Goal: Find specific page/section: Locate a particular part of the current website

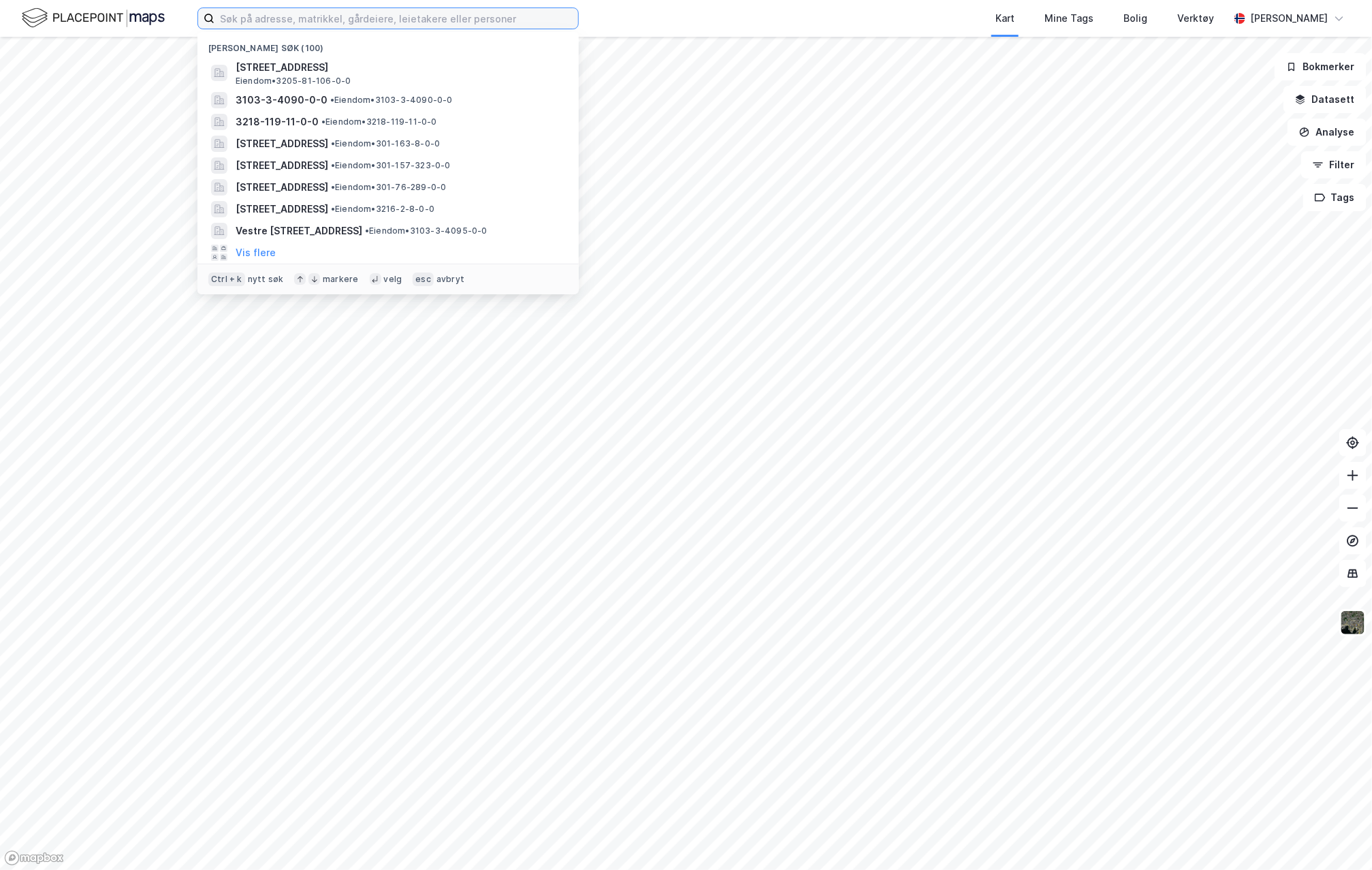
click at [293, 13] on input at bounding box center [396, 18] width 364 height 20
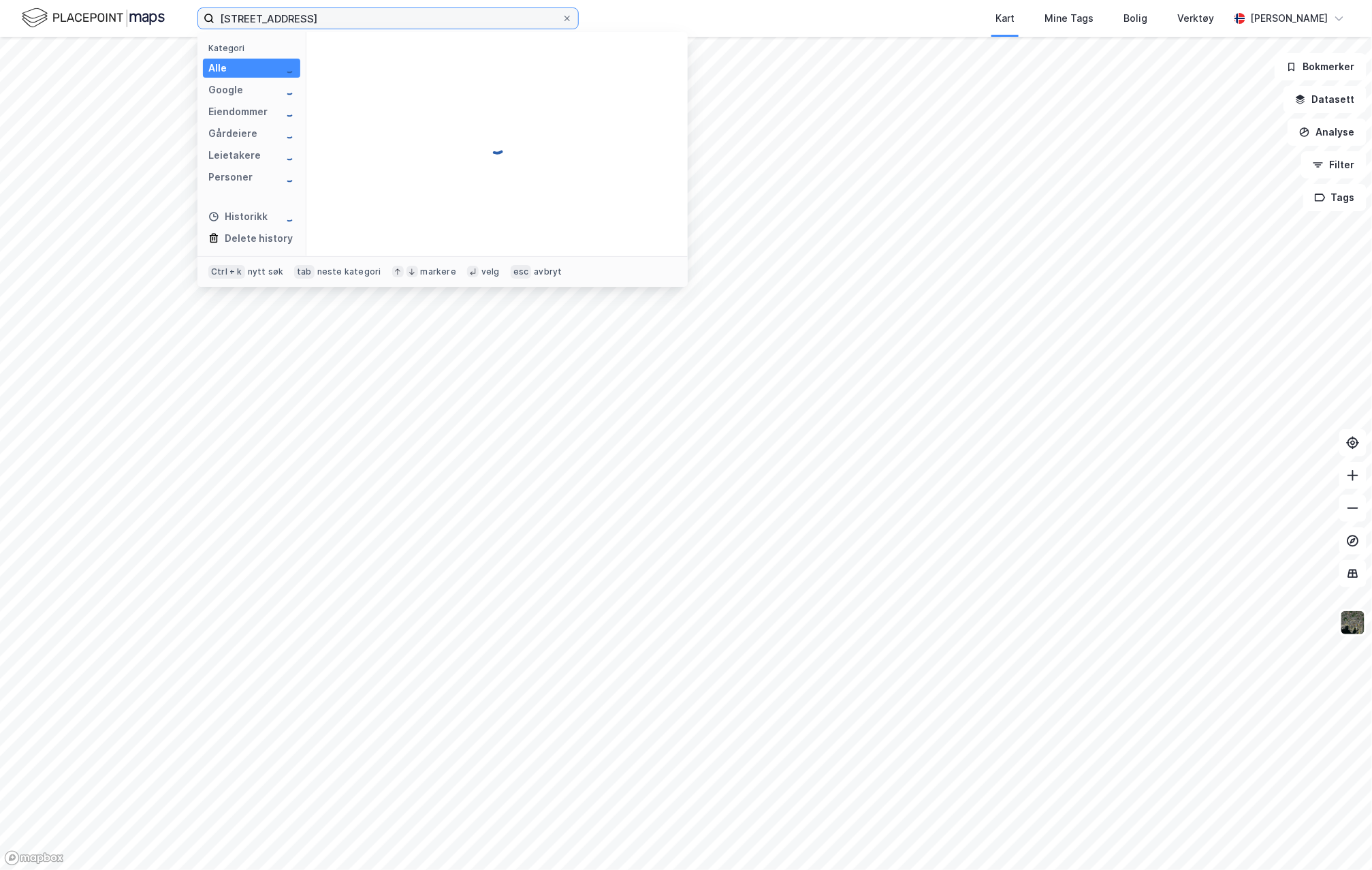
type input "[STREET_ADDRESS]"
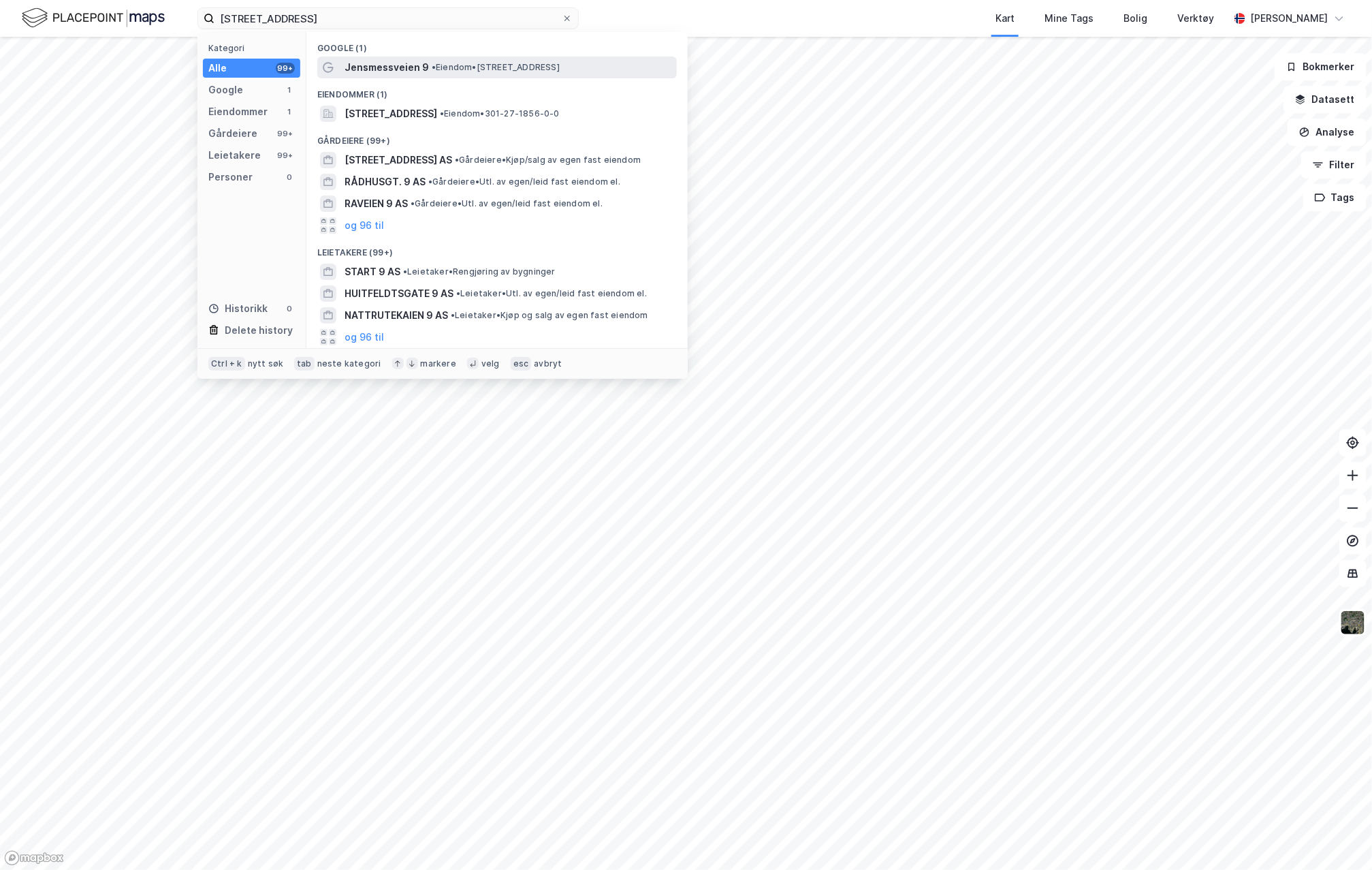
click at [357, 71] on span "Jensmessveien 9" at bounding box center [387, 68] width 85 height 16
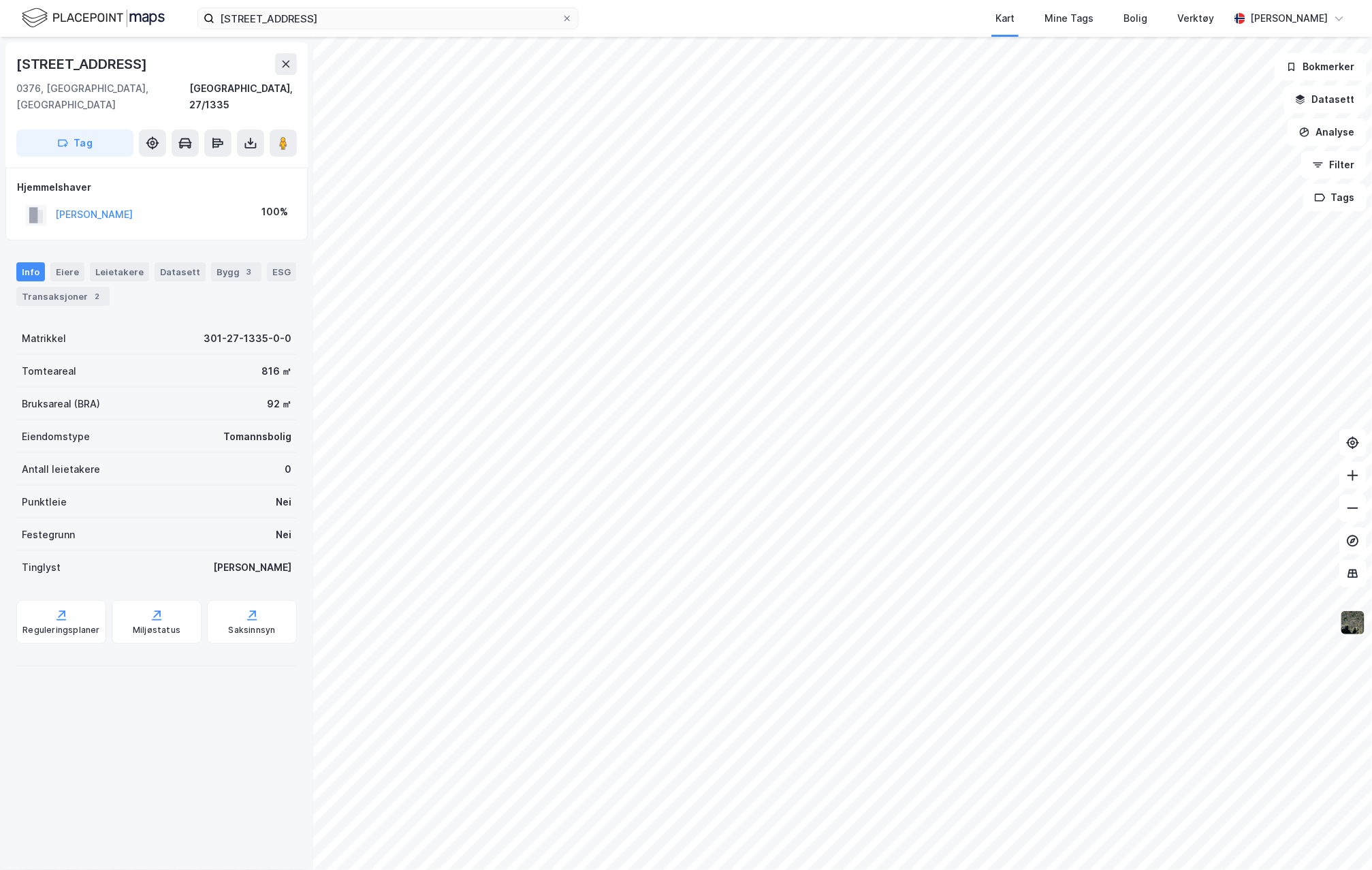
click at [1348, 634] on img at bounding box center [1353, 622] width 26 height 26
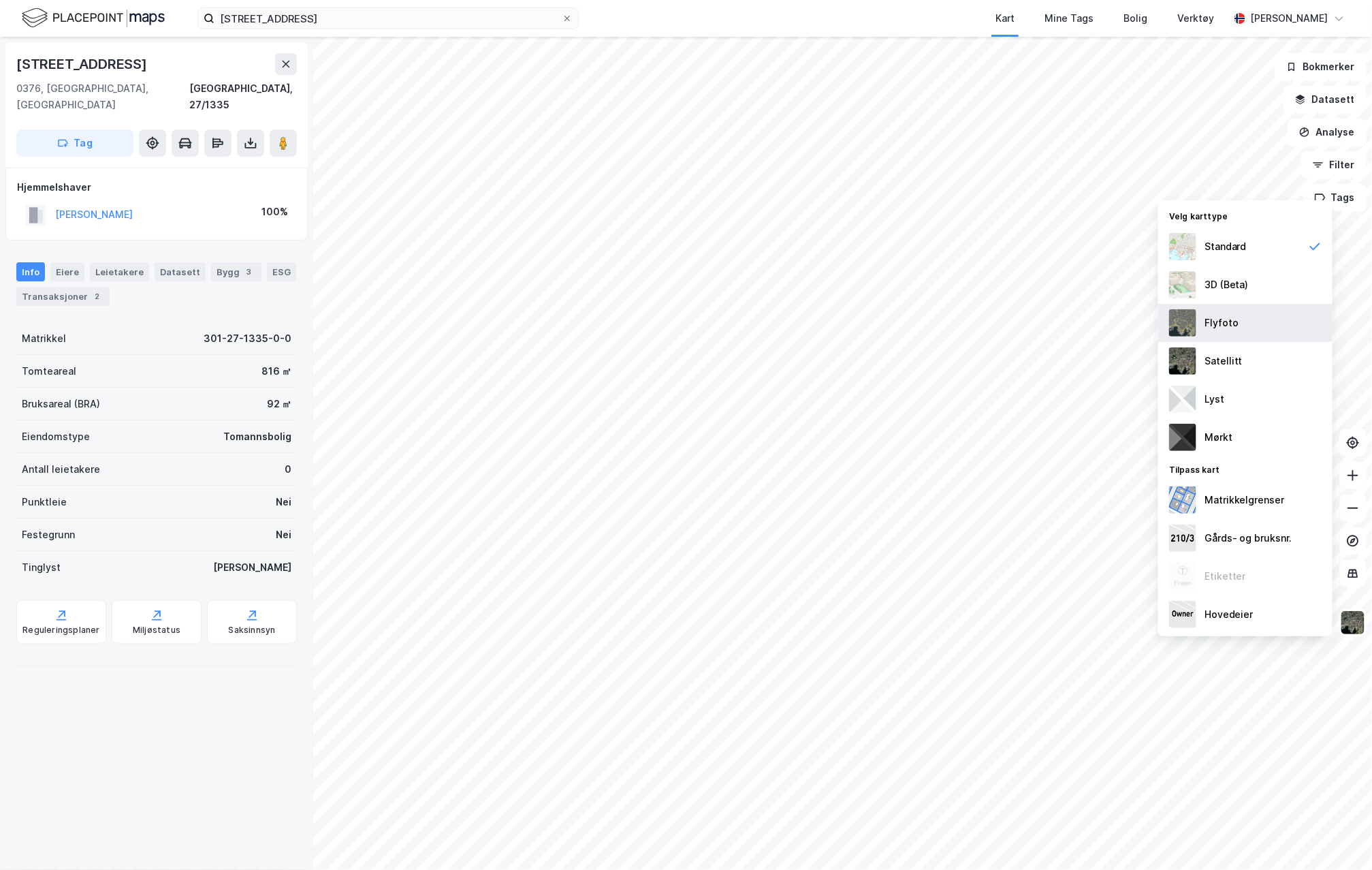
click at [1205, 320] on div "Flyfoto" at bounding box center [1222, 323] width 34 height 16
